Goal: Task Accomplishment & Management: Use online tool/utility

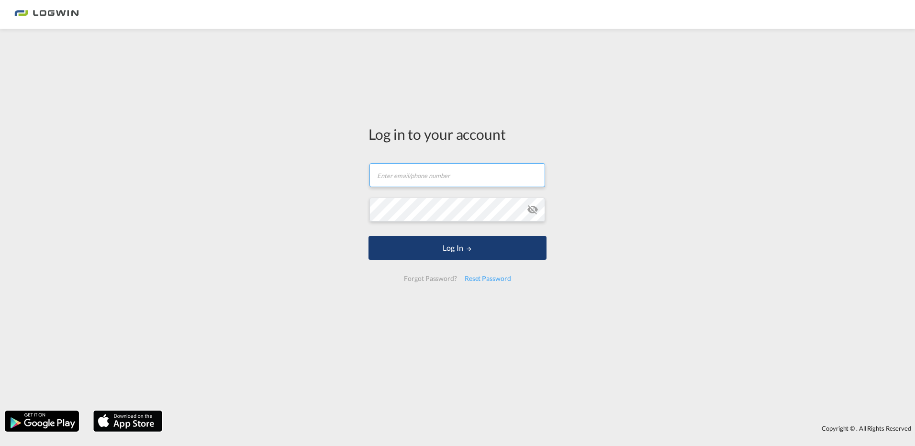
type input "[PERSON_NAME][EMAIL_ADDRESS][PERSON_NAME][DOMAIN_NAME]"
click at [447, 259] on button "Log In" at bounding box center [457, 248] width 178 height 24
